Goal: Entertainment & Leisure: Consume media (video, audio)

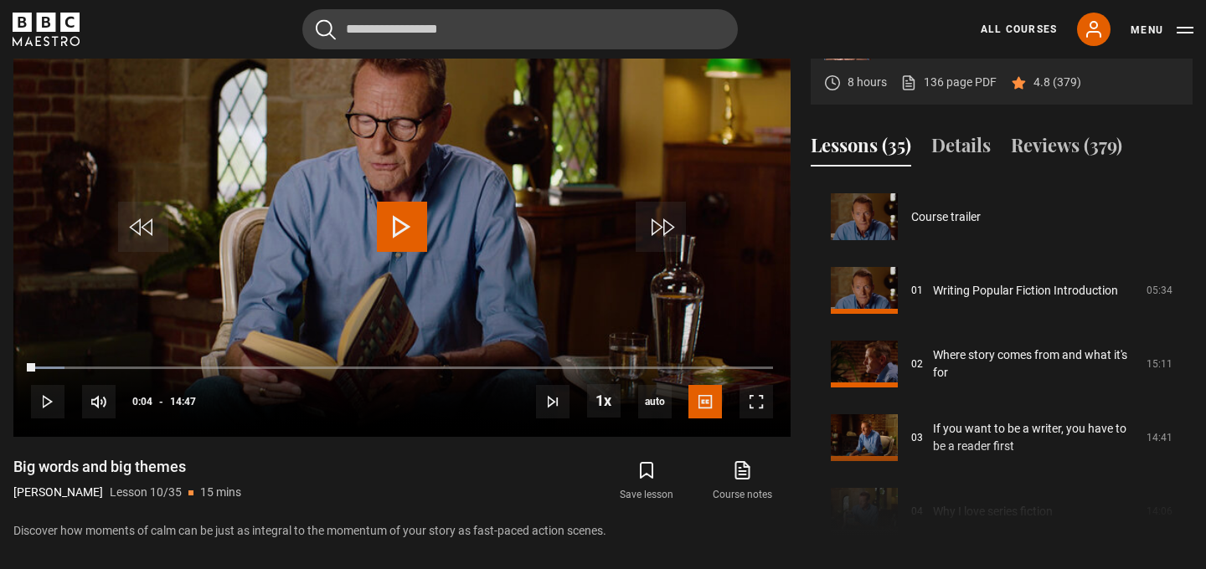
scroll to position [663, 0]
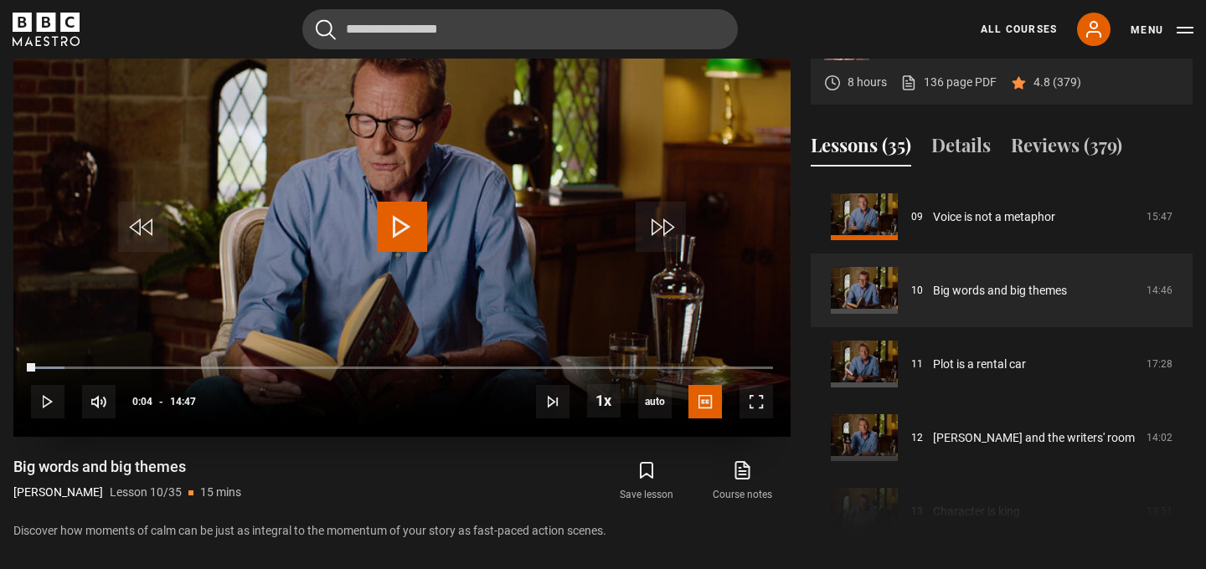
click at [407, 233] on span "Video Player" at bounding box center [402, 227] width 50 height 50
click at [746, 405] on span "Video Player" at bounding box center [756, 401] width 33 height 33
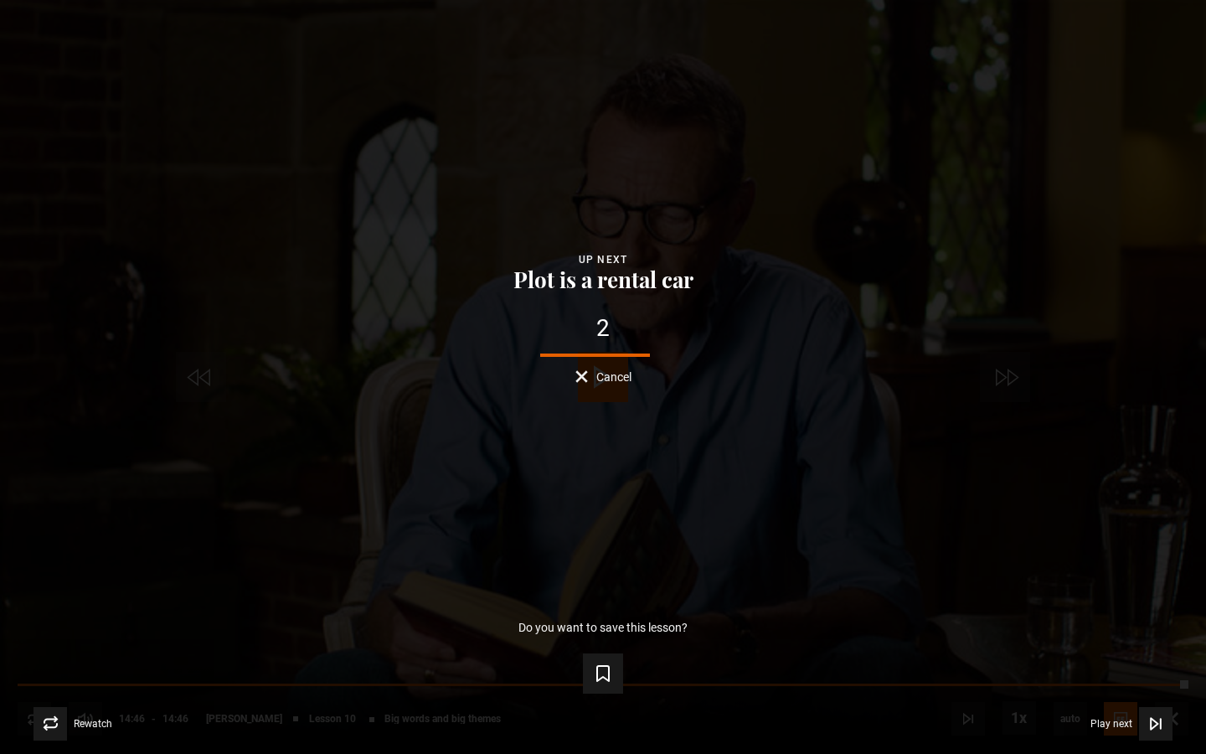
click at [583, 376] on button "Cancel" at bounding box center [603, 376] width 56 height 13
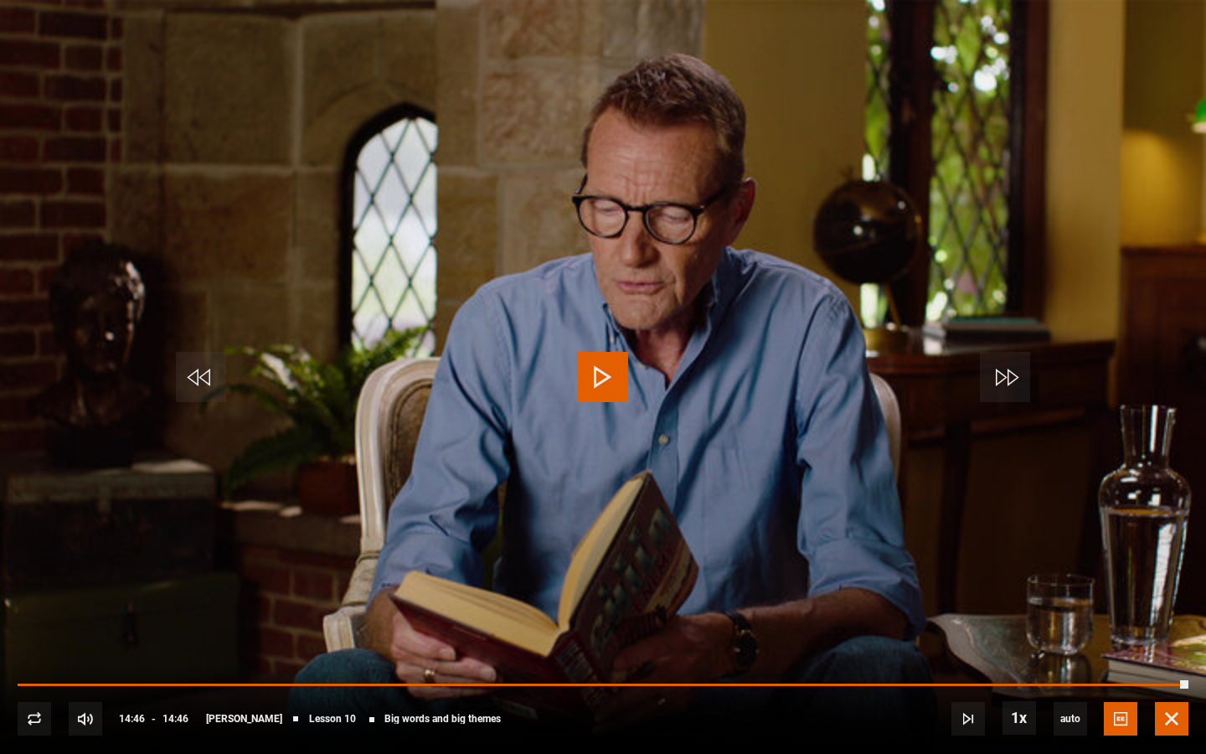
click at [1176, 569] on span "Video Player" at bounding box center [1171, 718] width 33 height 33
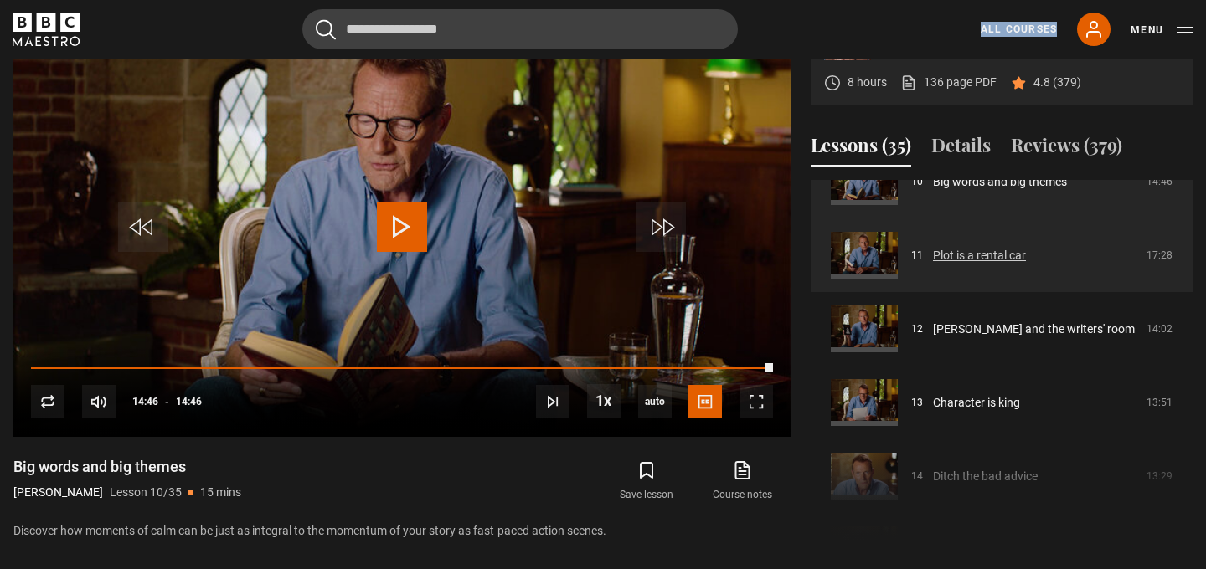
scroll to position [774, 0]
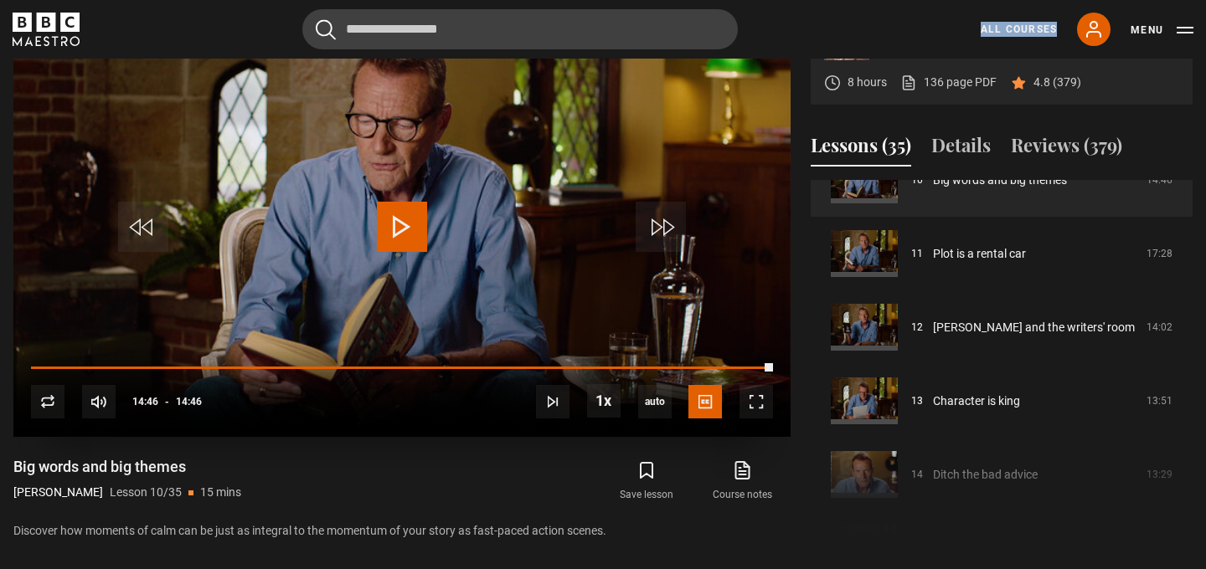
click at [410, 235] on span "Video Player" at bounding box center [402, 227] width 50 height 50
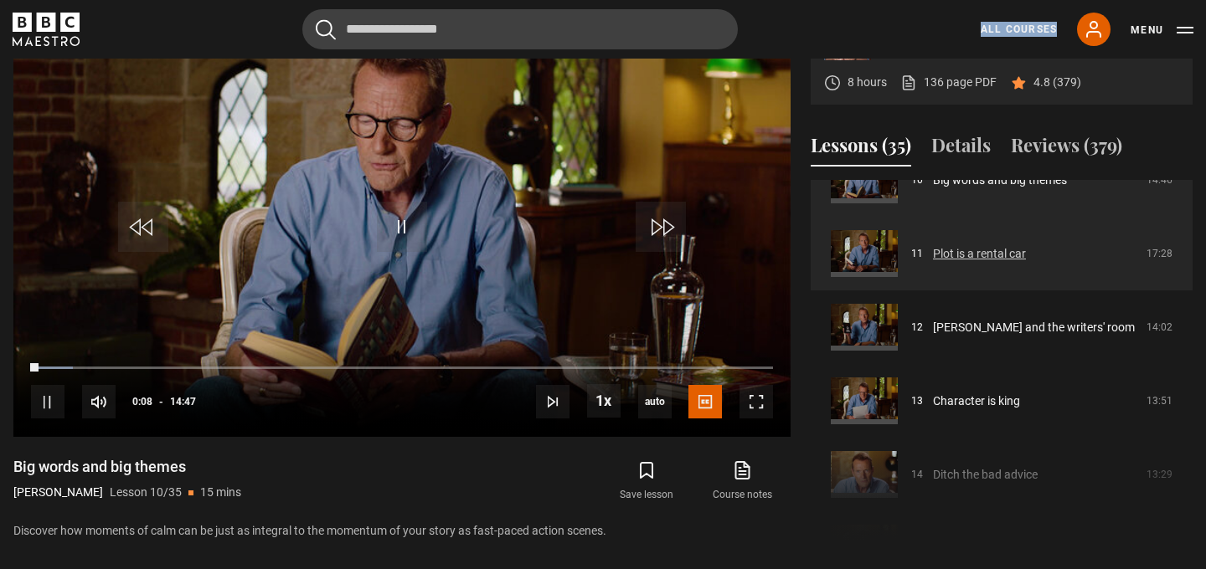
click at [992, 263] on link "Plot is a rental car" at bounding box center [979, 254] width 93 height 18
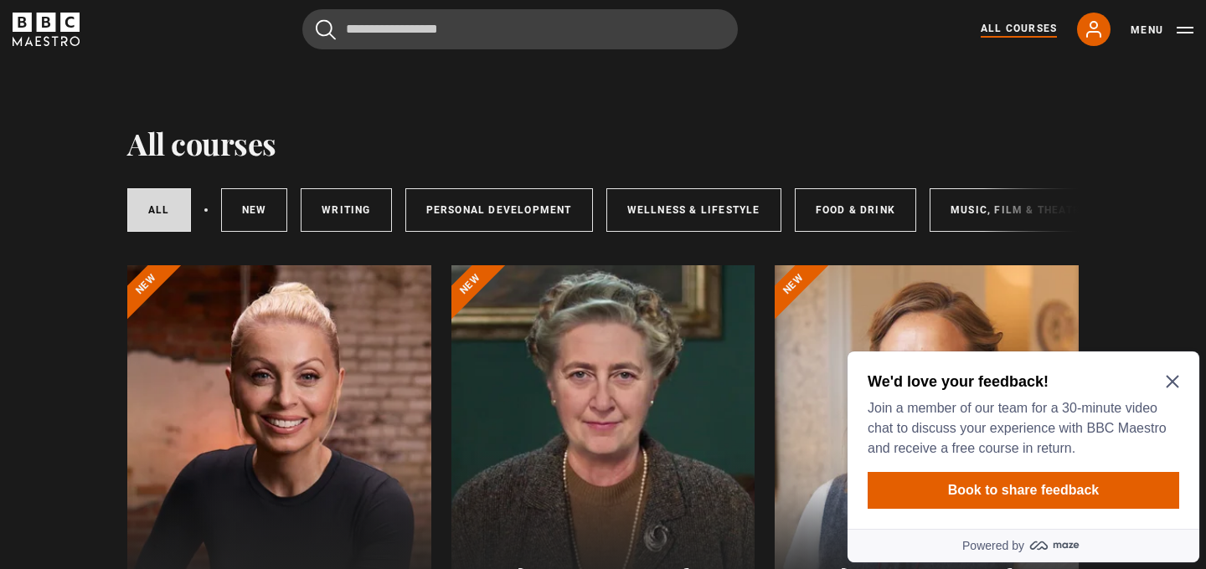
click at [1171, 382] on icon "Close Maze Prompt" at bounding box center [1172, 382] width 13 height 13
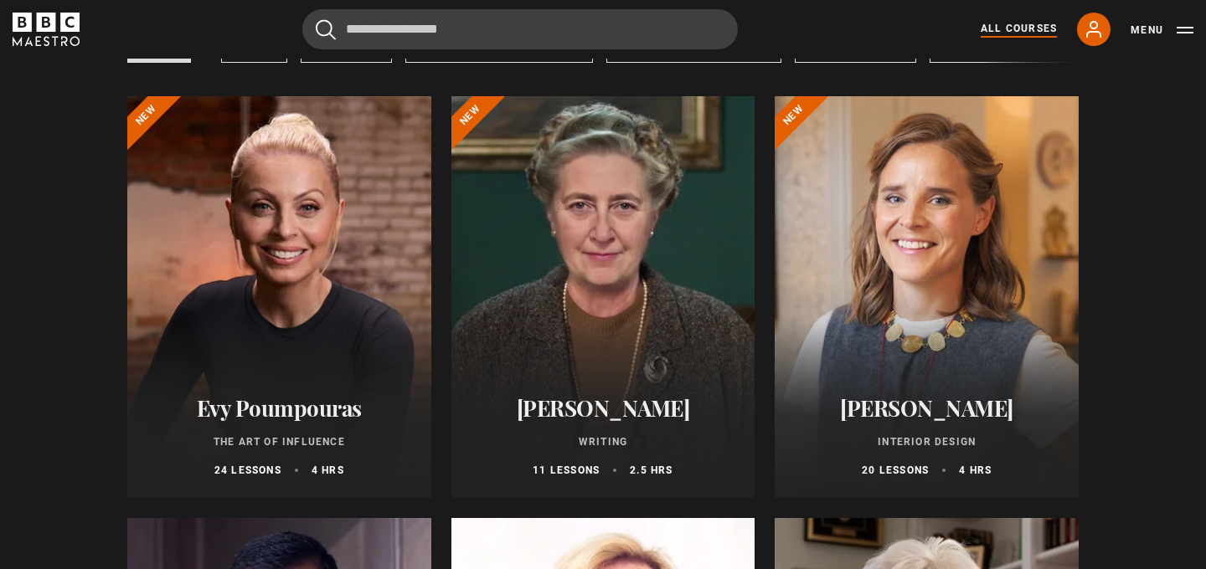
scroll to position [172, 0]
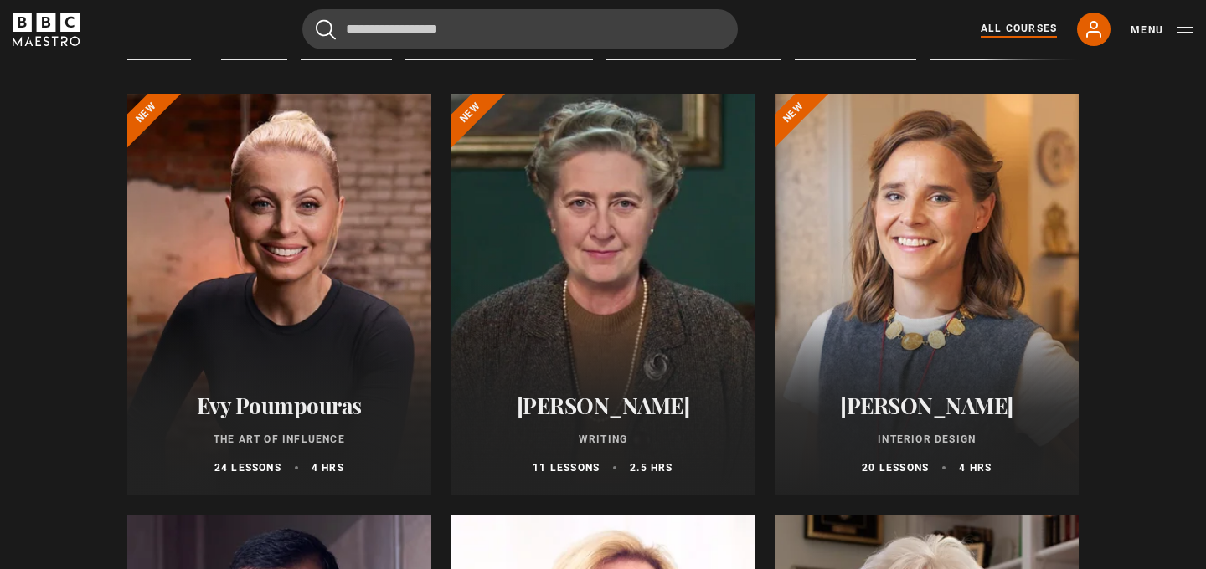
click at [652, 463] on p "2.5 hrs" at bounding box center [651, 468] width 43 height 15
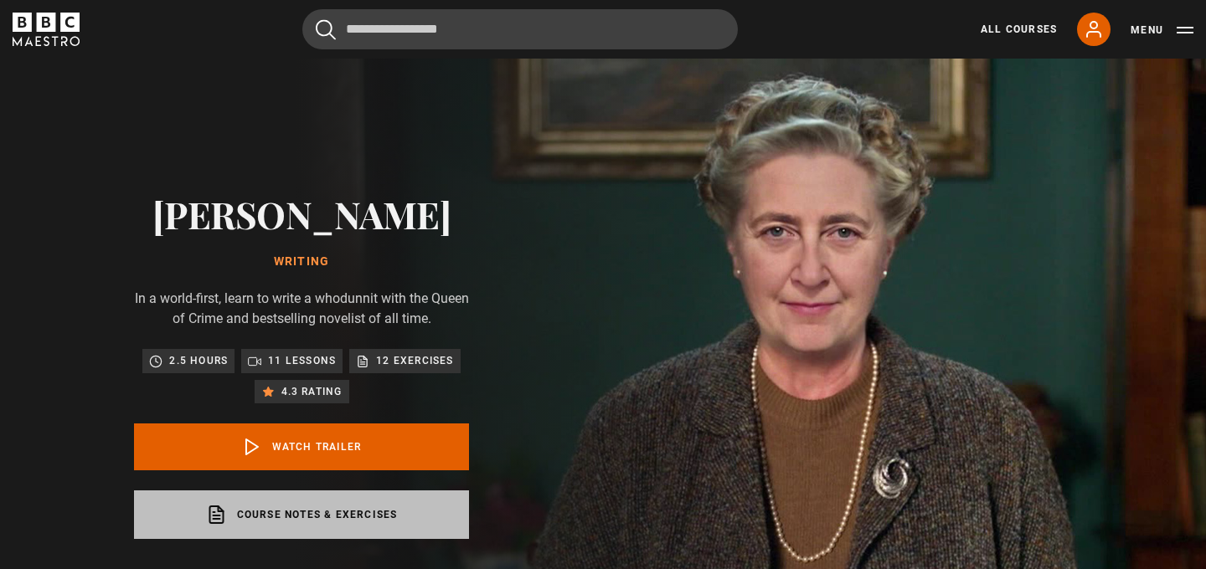
click at [276, 510] on link "Course notes & exercises opens in a new tab" at bounding box center [301, 515] width 335 height 49
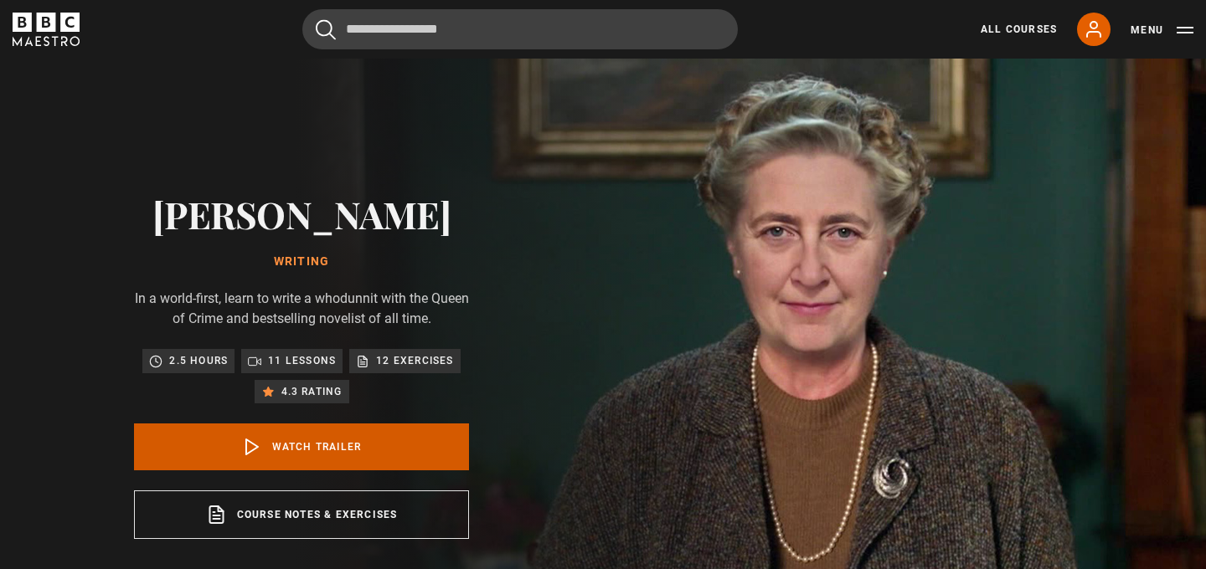
click at [271, 448] on link "Watch Trailer" at bounding box center [301, 447] width 335 height 47
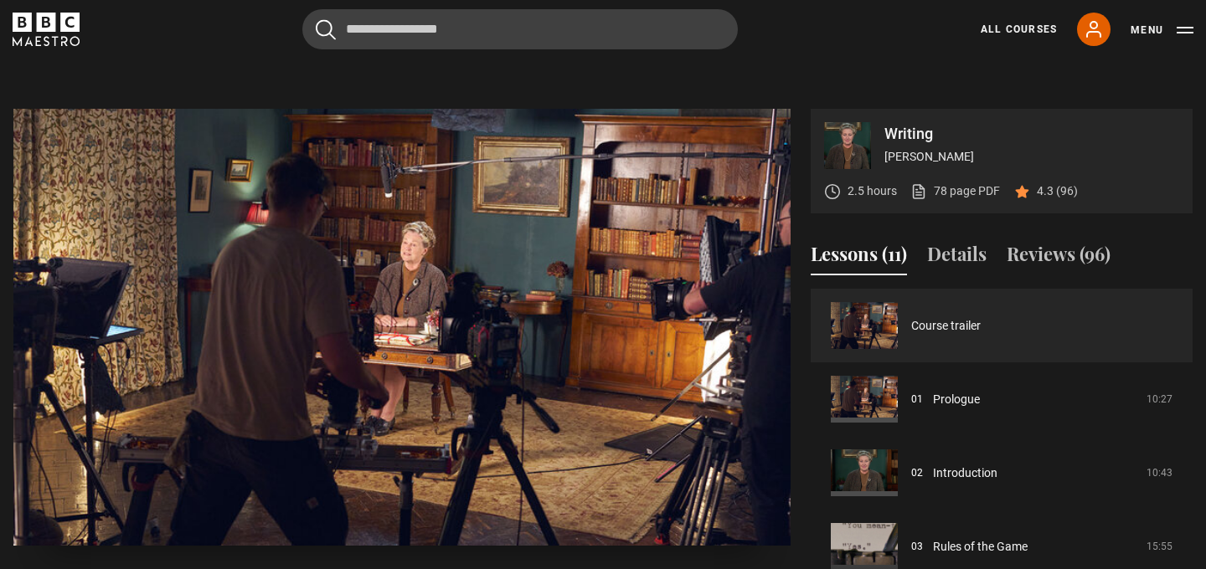
scroll to position [628, 0]
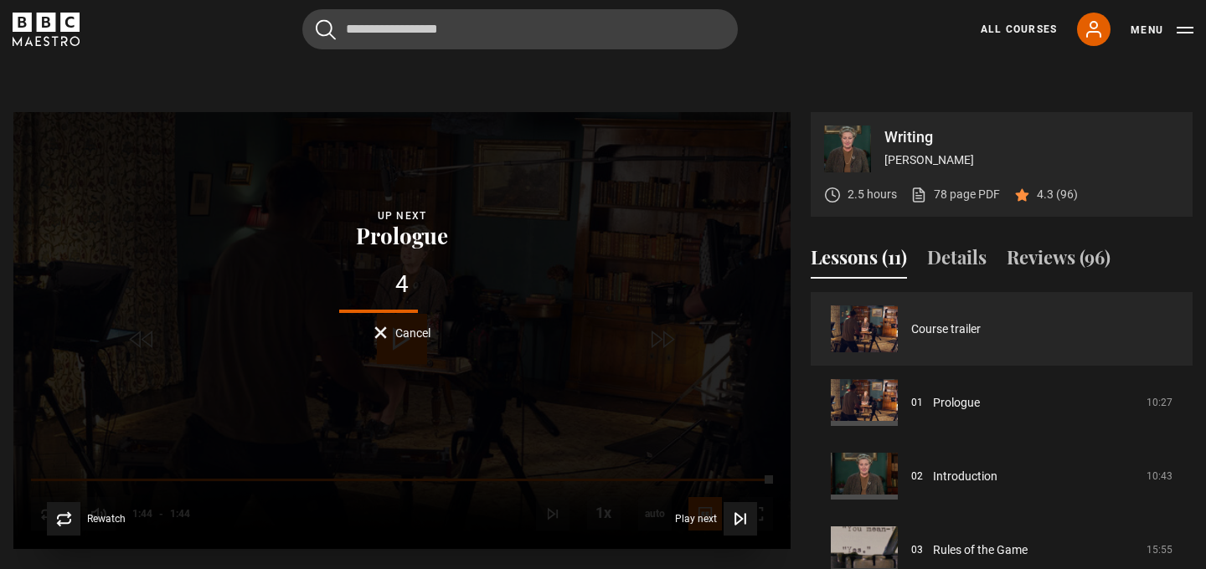
click at [380, 338] on button "Cancel" at bounding box center [402, 333] width 56 height 13
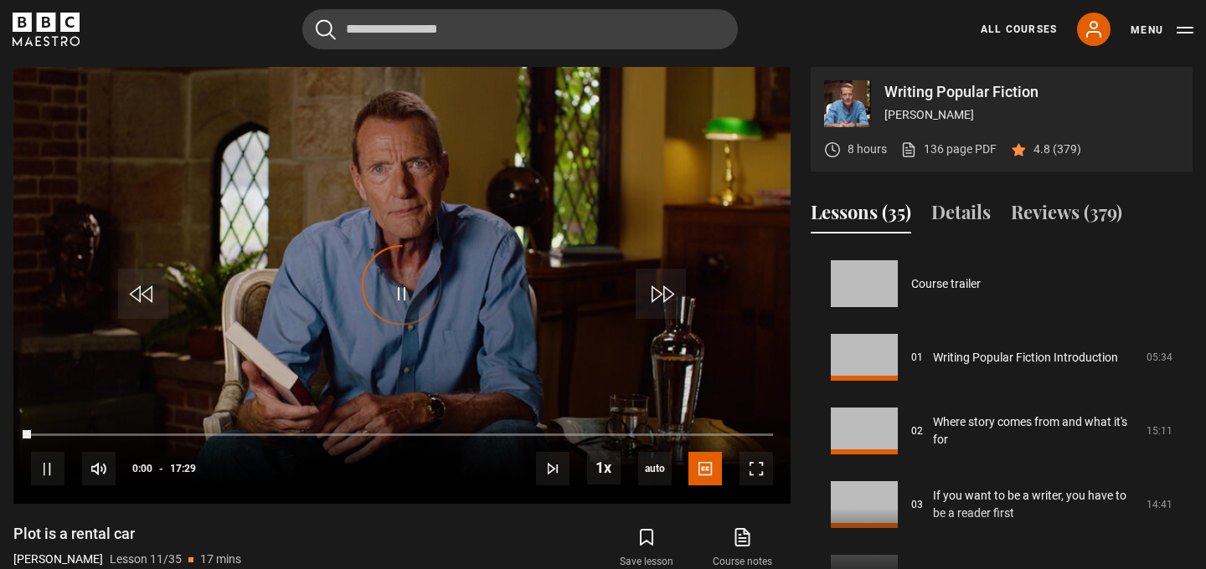
scroll to position [737, 0]
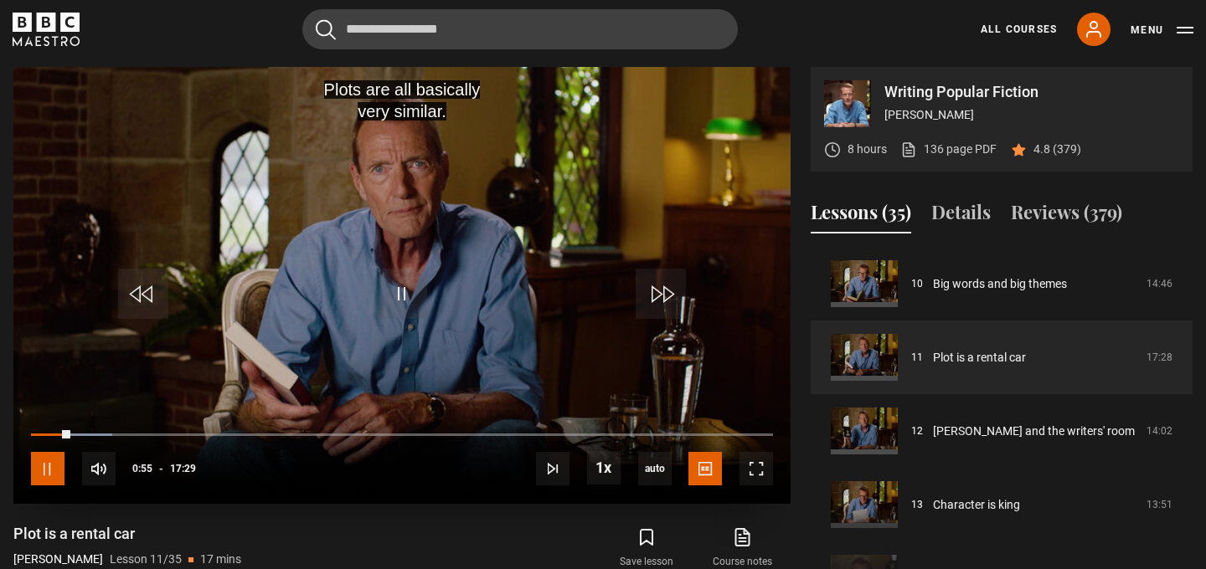
click at [56, 466] on span "Video Player" at bounding box center [47, 468] width 33 height 33
